Goal: Navigation & Orientation: Go to known website

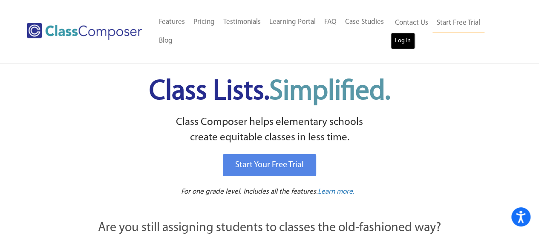
click at [405, 43] on link "Log In" at bounding box center [403, 40] width 24 height 17
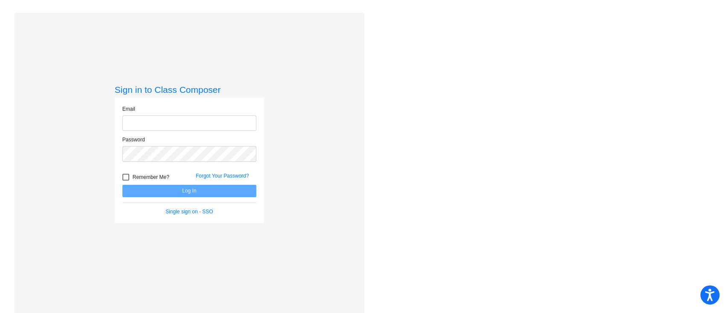
type input "hannah.korschgen@irsd.k12.de.us"
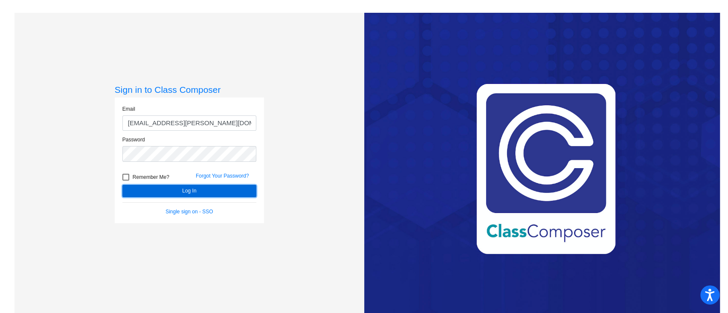
click at [211, 194] on button "Log In" at bounding box center [189, 191] width 134 height 12
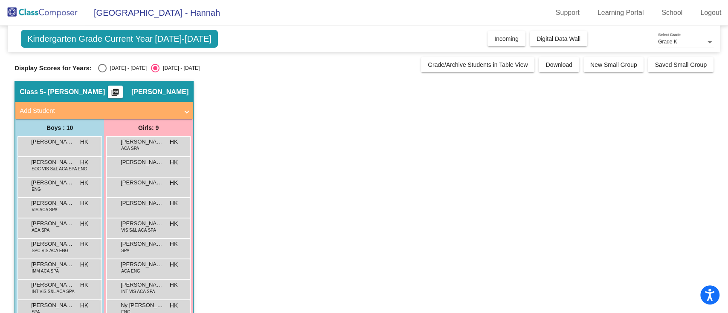
scroll to position [41, 0]
